Goal: Information Seeking & Learning: Find specific fact

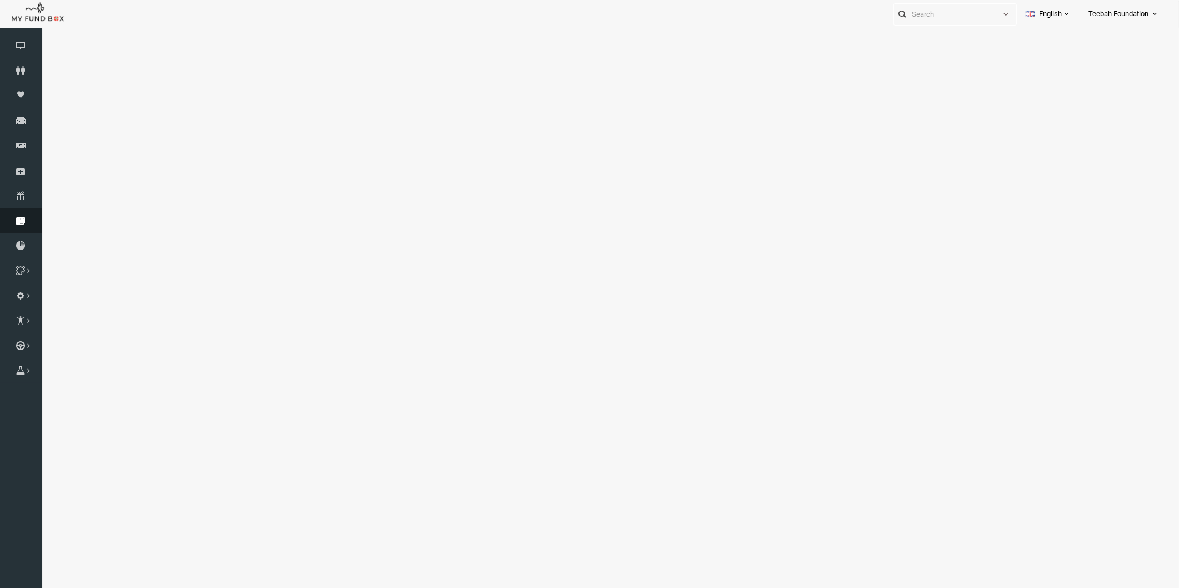
select select "100"
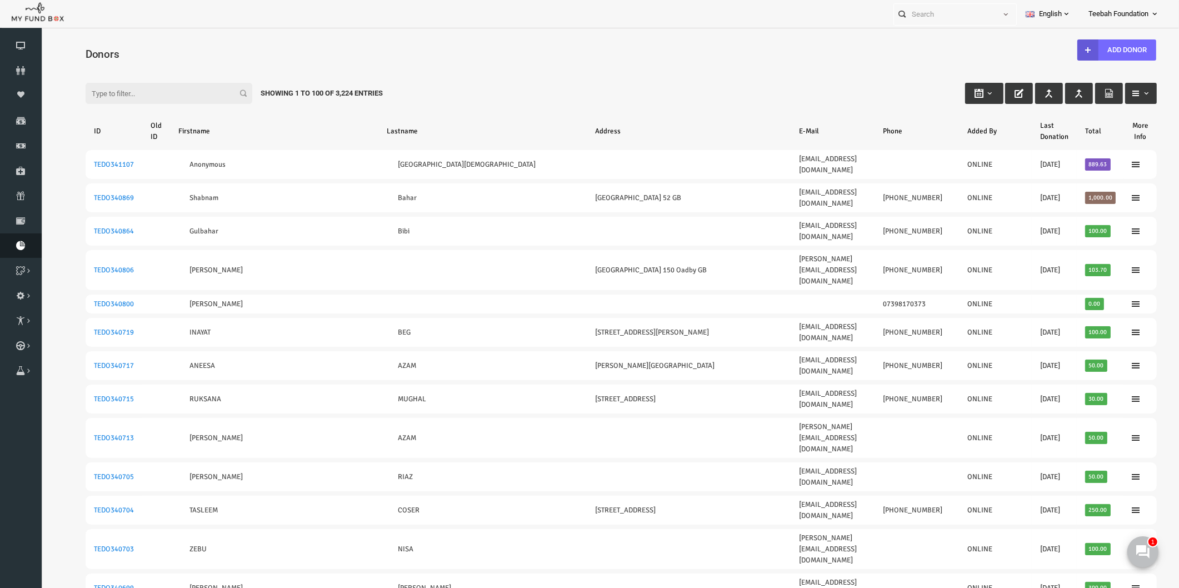
click at [18, 243] on icon at bounding box center [21, 245] width 42 height 9
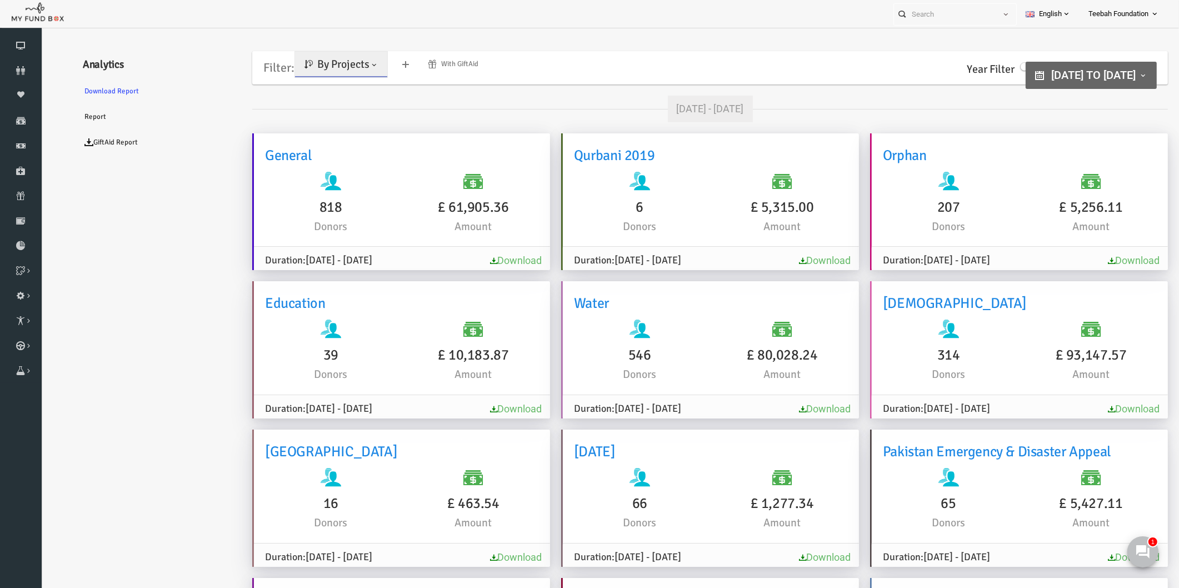
click at [18, 67] on icon at bounding box center [21, 70] width 42 height 9
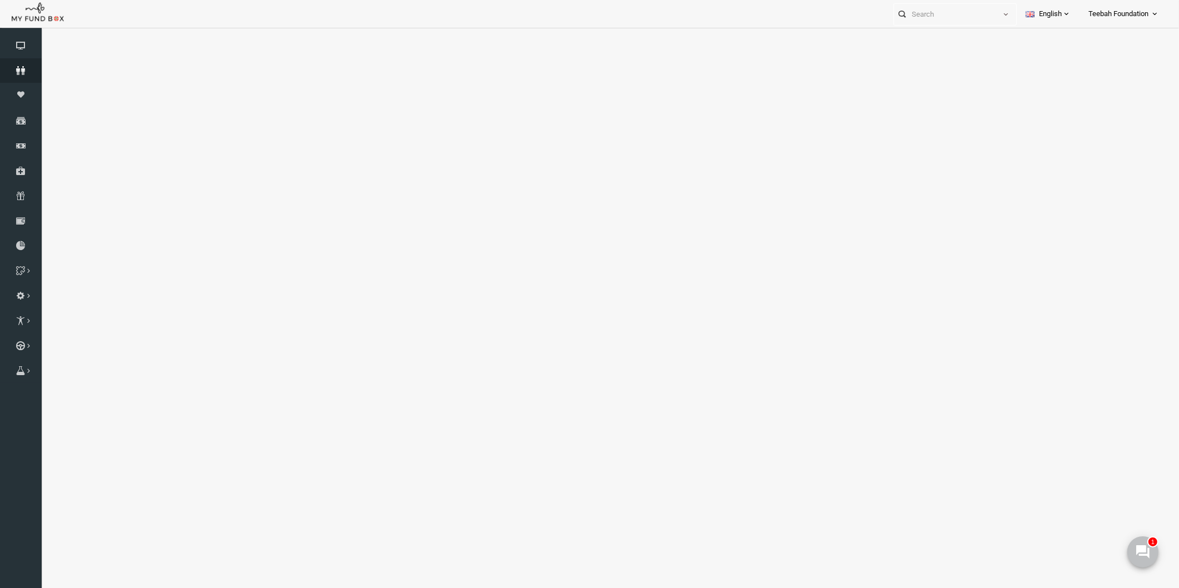
select select "100"
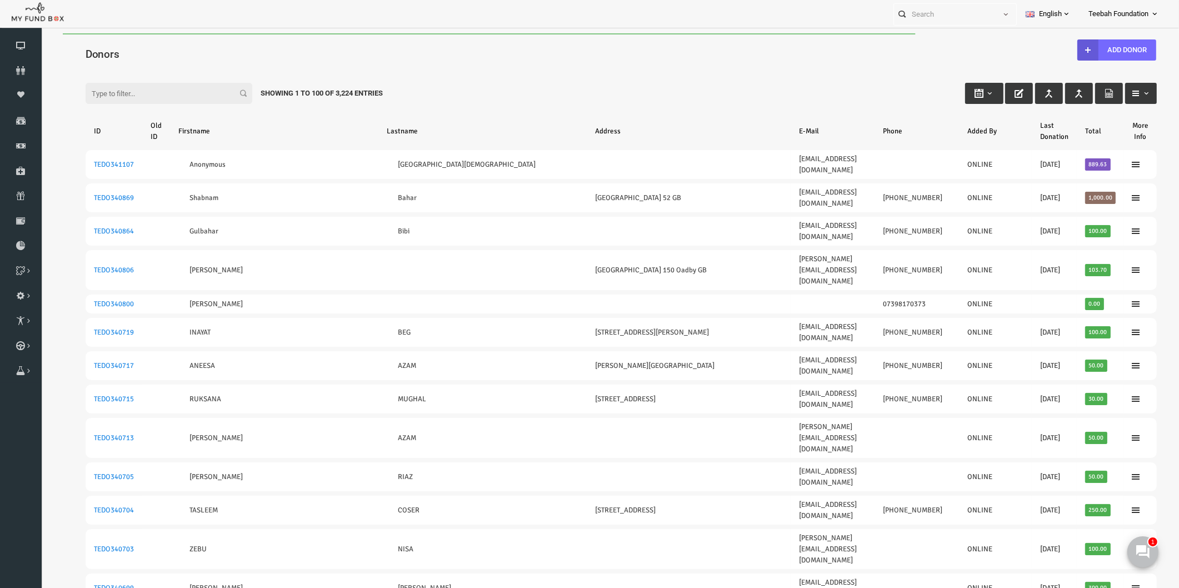
click at [117, 92] on input "Filter:" at bounding box center [146, 93] width 167 height 21
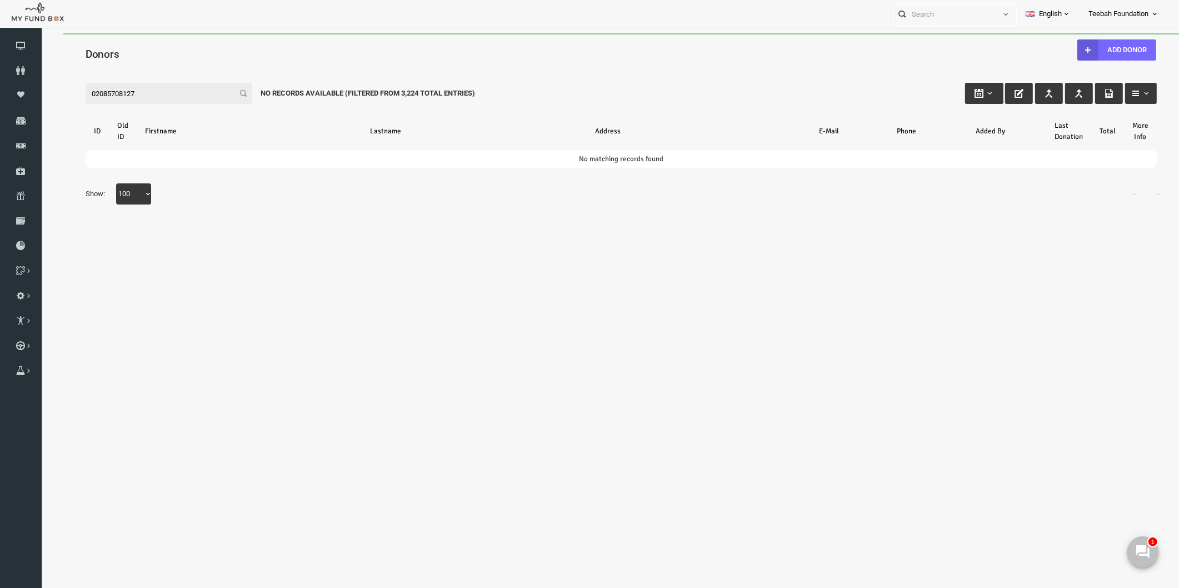
type input "02085708127"
click at [161, 75] on div "Filter: 02085708127 No records available (Filtered From 3,224 Total Entries)" at bounding box center [599, 83] width 1094 height 30
click at [600, 71] on div "Filter: 02085708127 No records available (Filtered From 3,224 Total Entries)" at bounding box center [599, 83] width 1094 height 30
